Goal: Task Accomplishment & Management: Complete application form

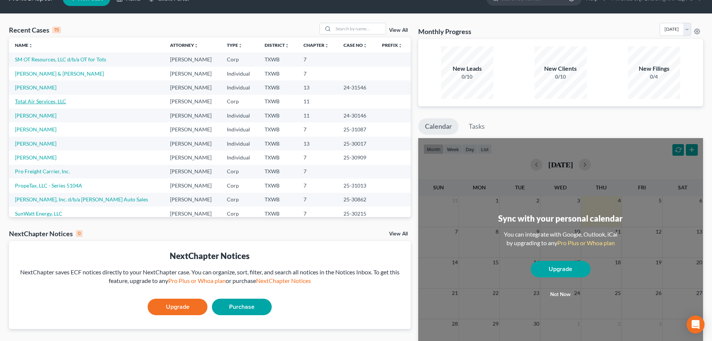
click at [39, 103] on link "Total Air Services, LLC" at bounding box center [40, 101] width 51 height 6
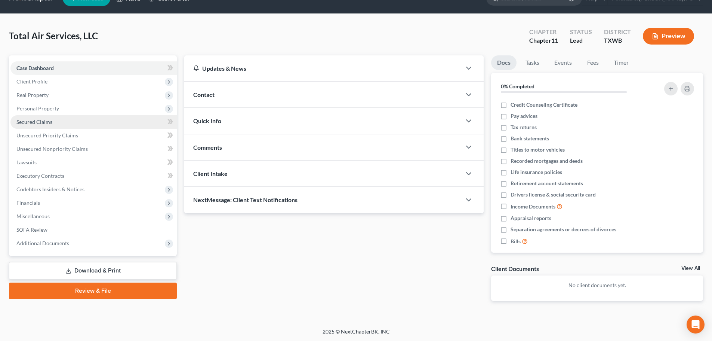
click at [36, 119] on span "Secured Claims" at bounding box center [34, 122] width 36 height 6
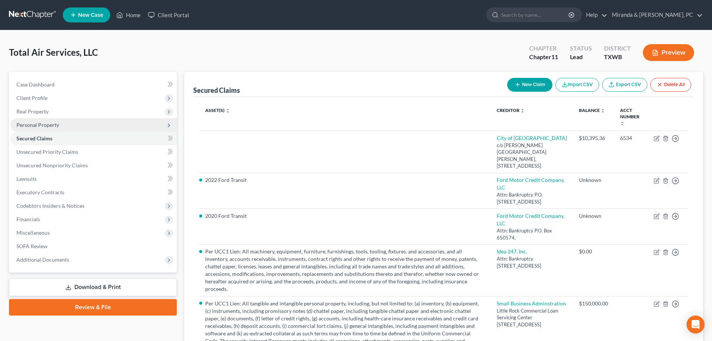
click at [30, 129] on span "Personal Property" at bounding box center [93, 124] width 166 height 13
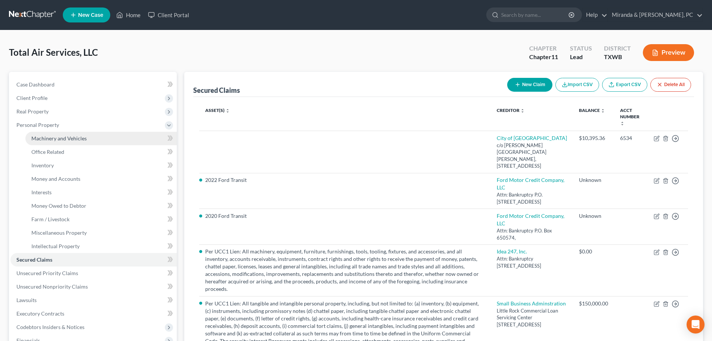
click at [59, 138] on span "Machinery and Vehicles" at bounding box center [58, 138] width 55 height 6
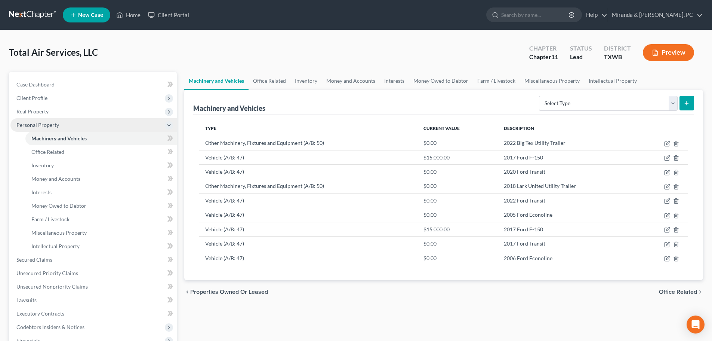
click at [43, 126] on span "Personal Property" at bounding box center [37, 125] width 43 height 6
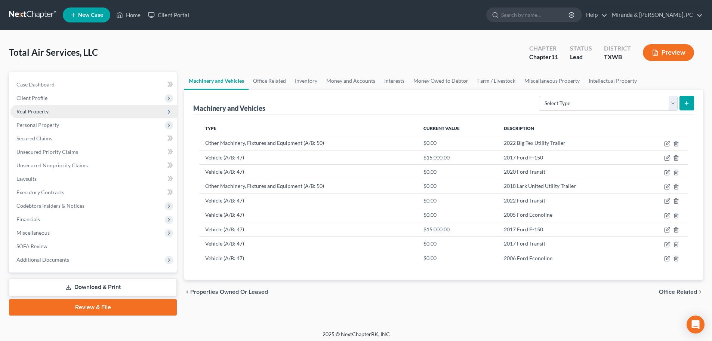
click at [37, 109] on span "Real Property" at bounding box center [32, 111] width 32 height 6
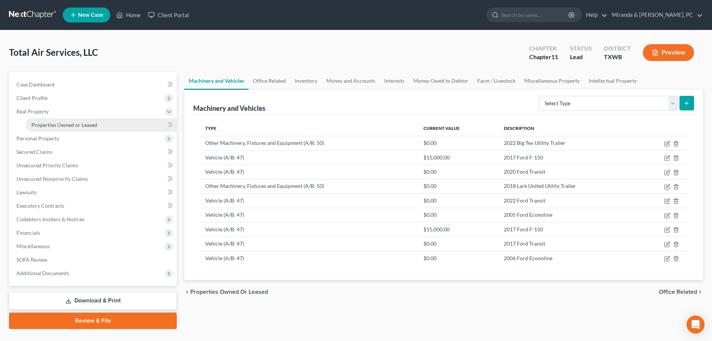
click at [49, 124] on span "Properties Owned or Leased" at bounding box center [64, 125] width 66 height 6
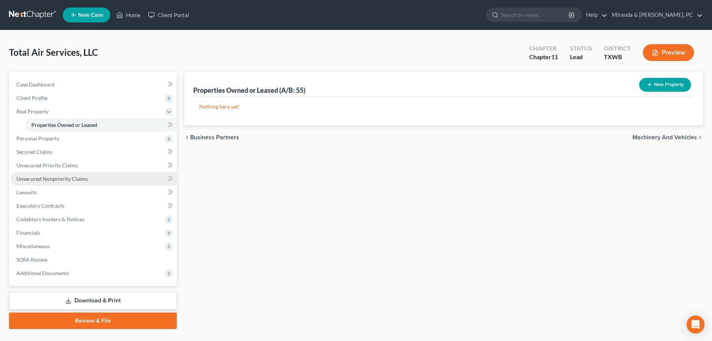
click at [49, 179] on span "Unsecured Nonpriority Claims" at bounding box center [51, 178] width 71 height 6
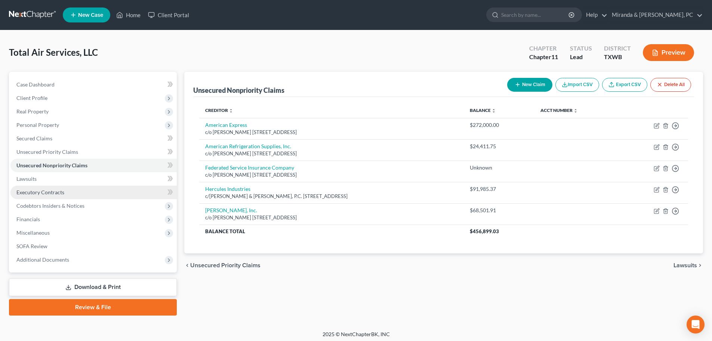
click at [41, 191] on span "Executory Contracts" at bounding box center [40, 192] width 48 height 6
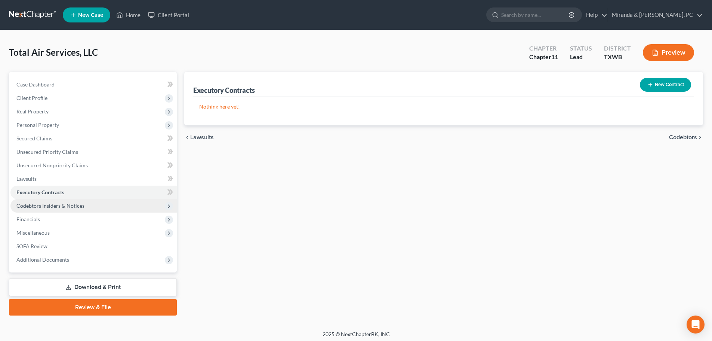
click at [50, 206] on span "Codebtors Insiders & Notices" at bounding box center [50, 205] width 68 height 6
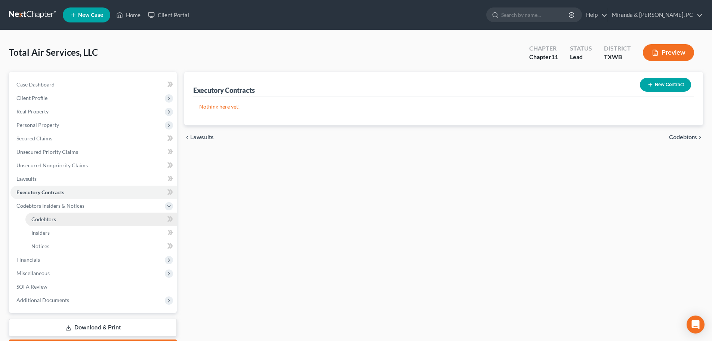
click at [58, 218] on link "Codebtors" at bounding box center [100, 218] width 151 height 13
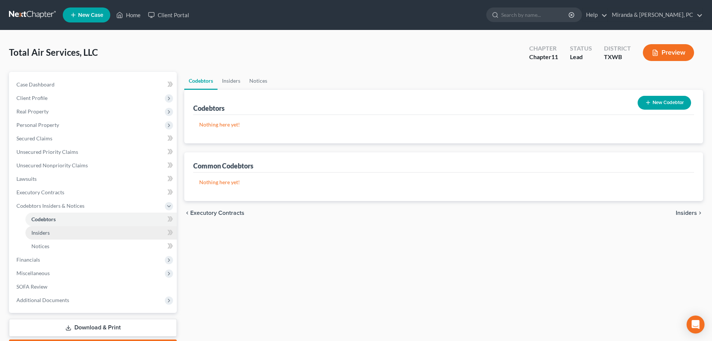
click at [42, 231] on span "Insiders" at bounding box center [40, 232] width 18 height 6
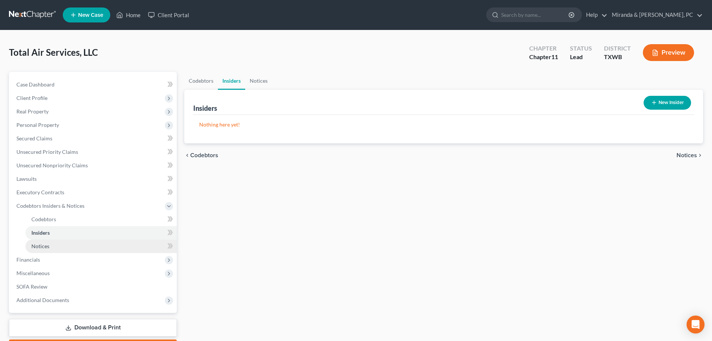
click at [46, 243] on span "Notices" at bounding box center [40, 246] width 18 height 6
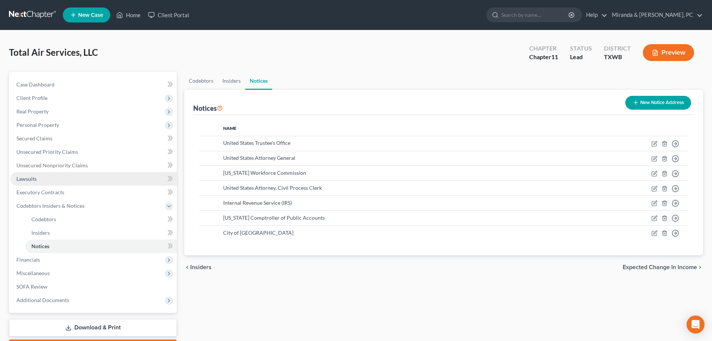
click at [33, 179] on span "Lawsuits" at bounding box center [26, 178] width 20 height 6
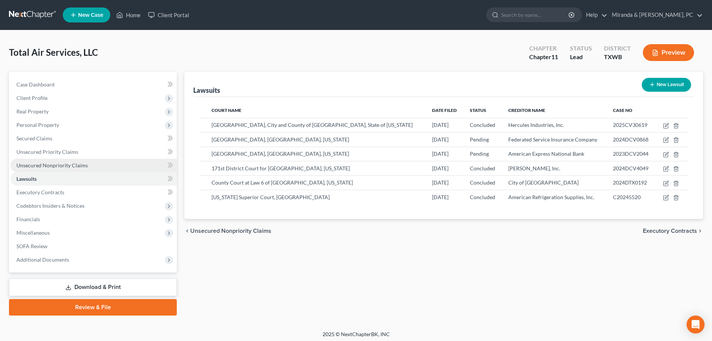
click at [54, 171] on link "Unsecured Nonpriority Claims" at bounding box center [93, 165] width 166 height 13
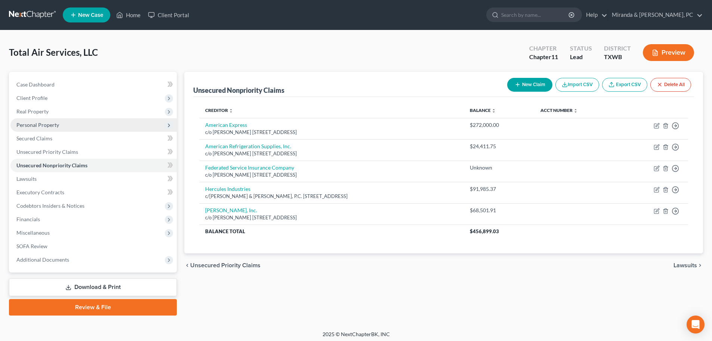
click at [40, 126] on span "Personal Property" at bounding box center [37, 125] width 43 height 6
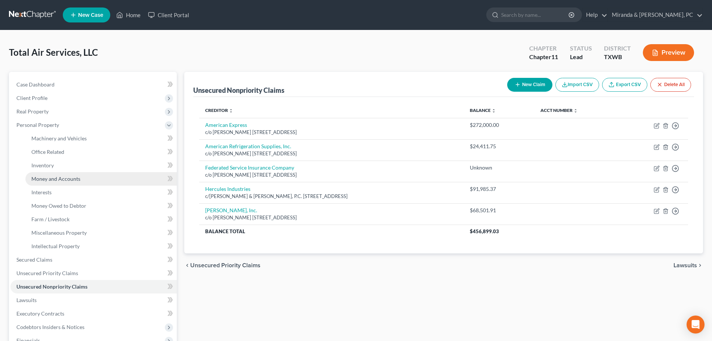
click at [62, 179] on span "Money and Accounts" at bounding box center [55, 178] width 49 height 6
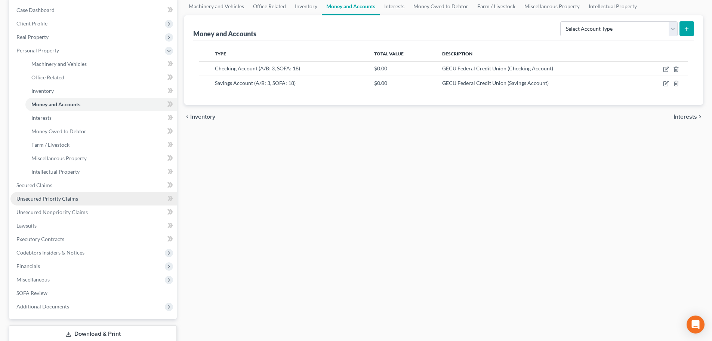
scroll to position [75, 0]
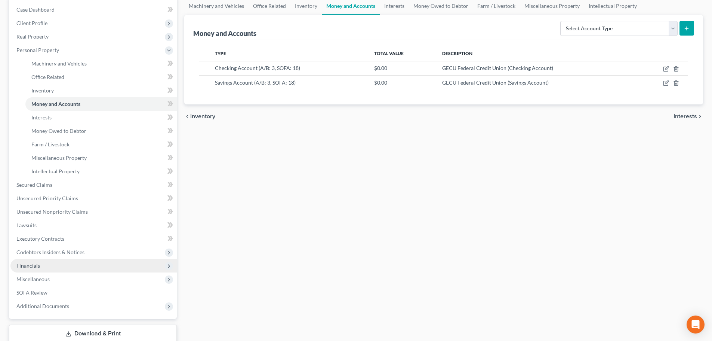
click at [32, 265] on span "Financials" at bounding box center [28, 265] width 24 height 6
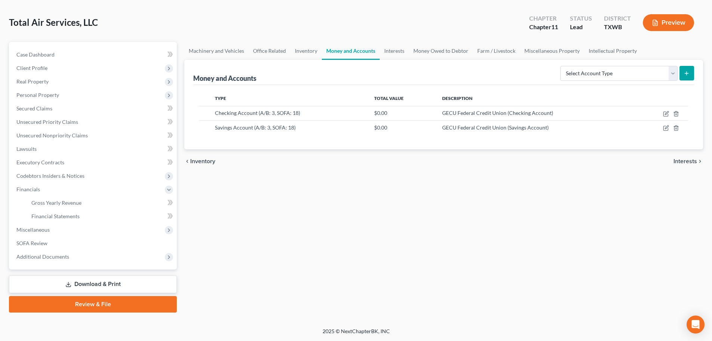
scroll to position [30, 0]
click at [56, 205] on span "Gross Yearly Revenue" at bounding box center [56, 202] width 50 height 6
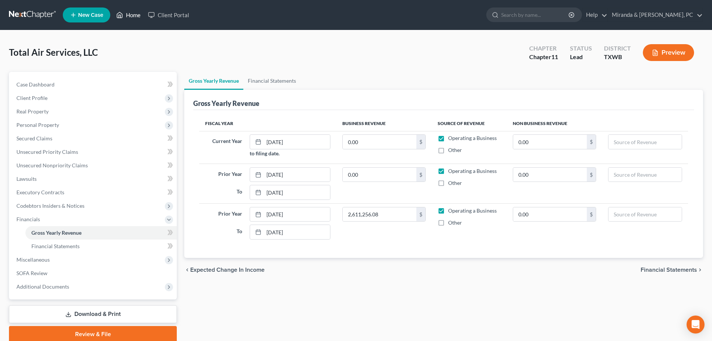
click at [133, 16] on link "Home" at bounding box center [129, 14] width 32 height 13
